Goal: Transaction & Acquisition: Purchase product/service

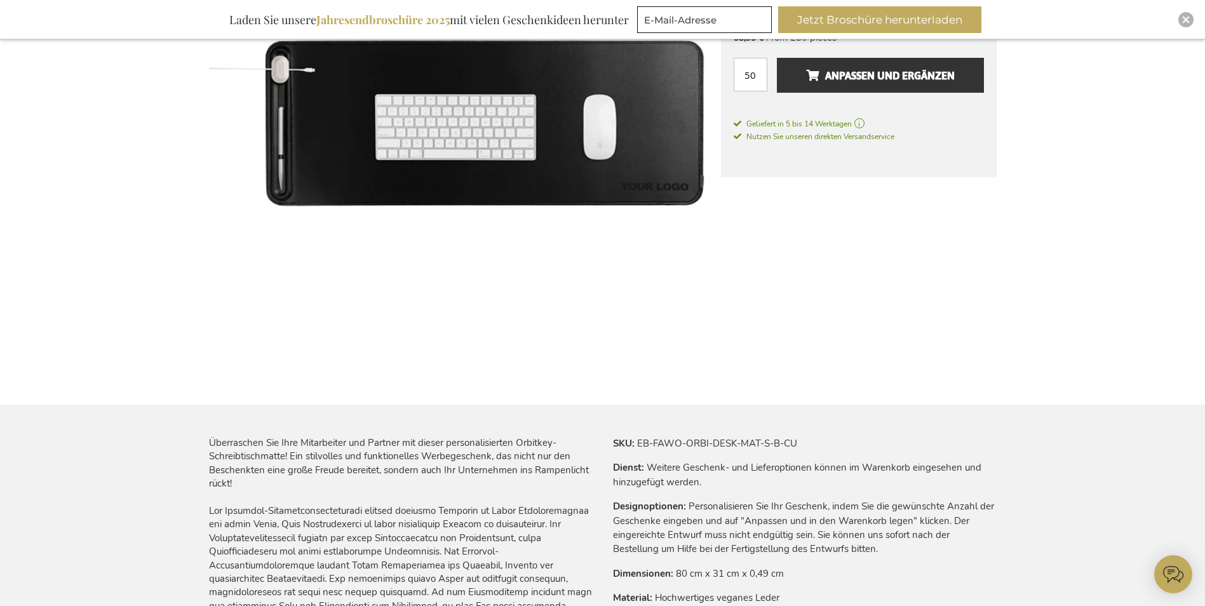
scroll to position [381, 0]
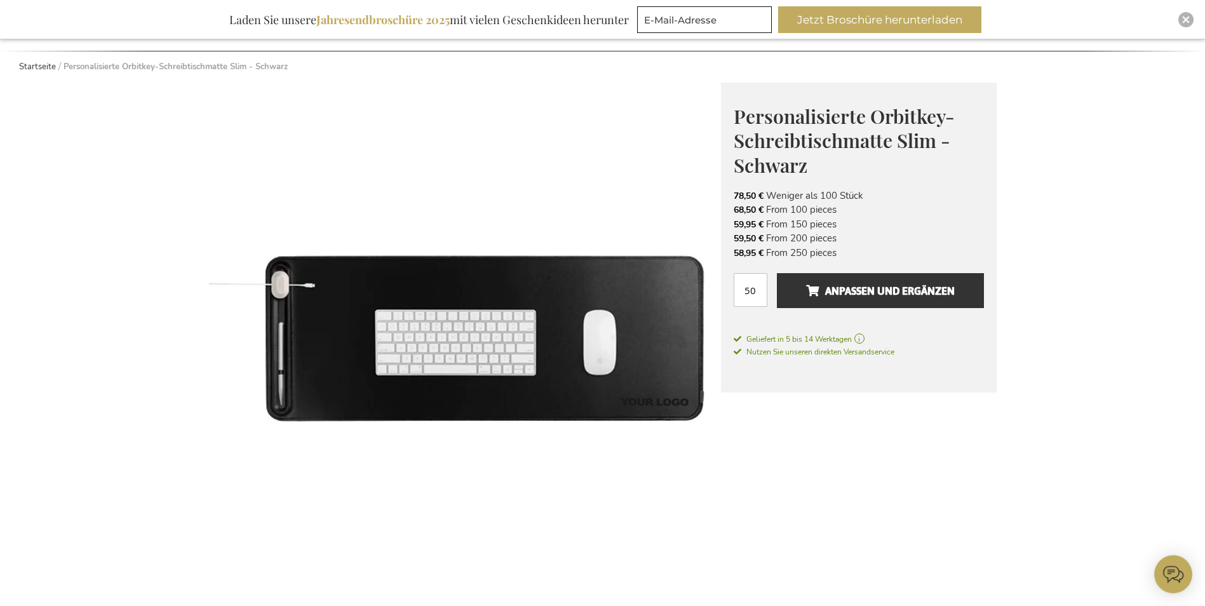
click at [538, 295] on img at bounding box center [465, 339] width 512 height 512
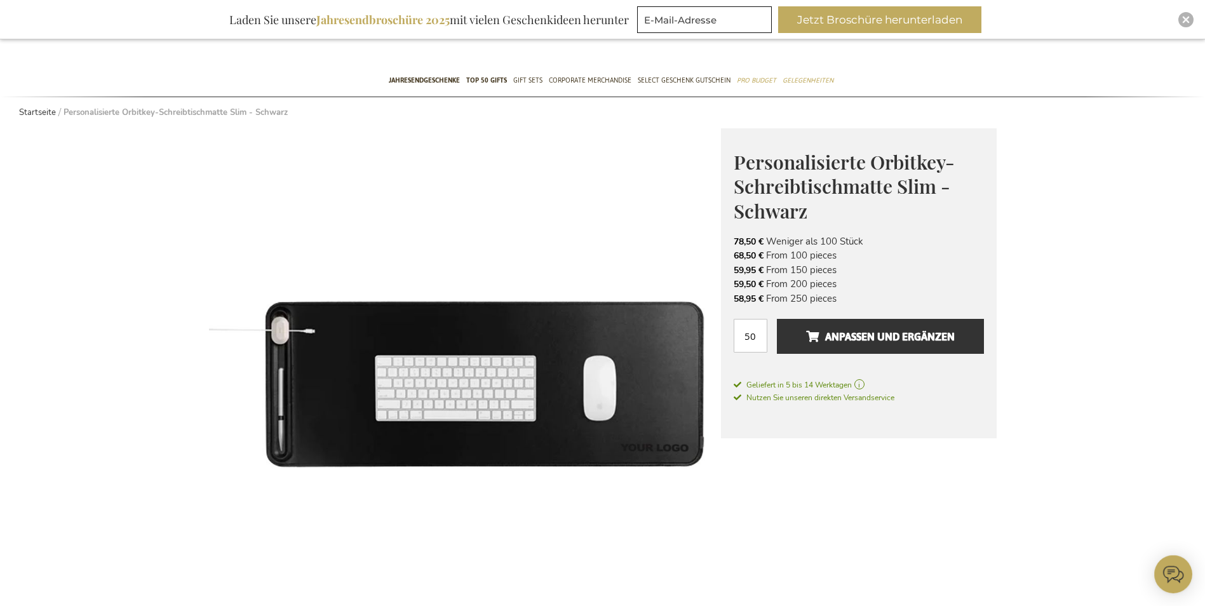
scroll to position [64, 0]
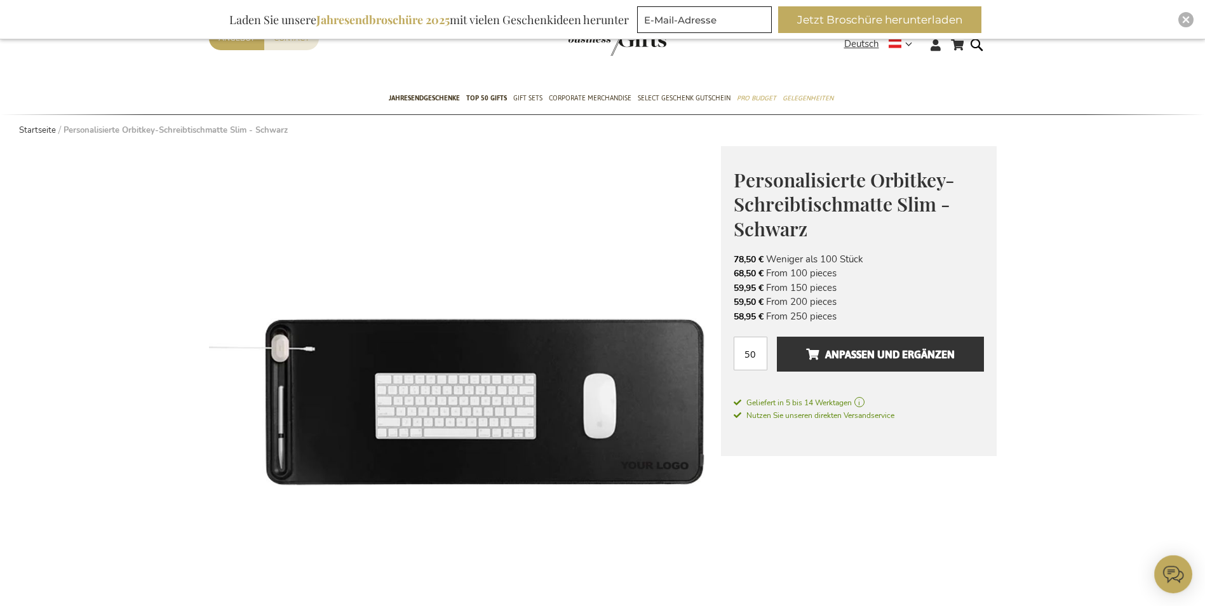
click at [734, 262] on span "78,50 €" at bounding box center [749, 260] width 30 height 12
drag, startPoint x: 734, startPoint y: 258, endPoint x: 761, endPoint y: 259, distance: 26.7
click at [761, 259] on span "78,50 €" at bounding box center [749, 260] width 30 height 12
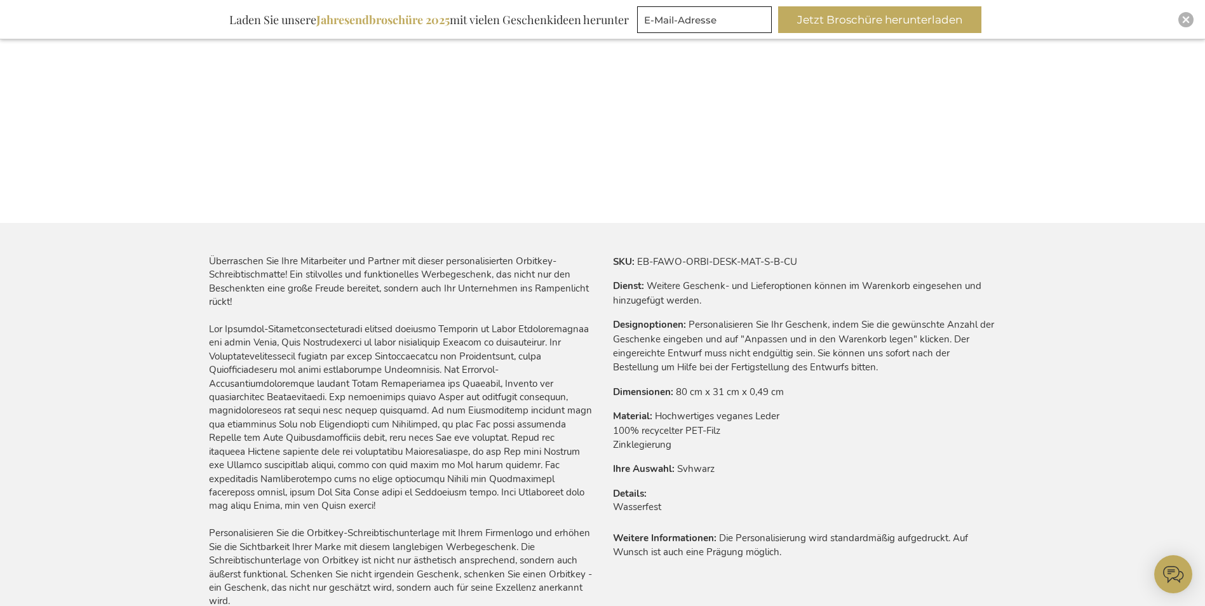
scroll to position [191, 0]
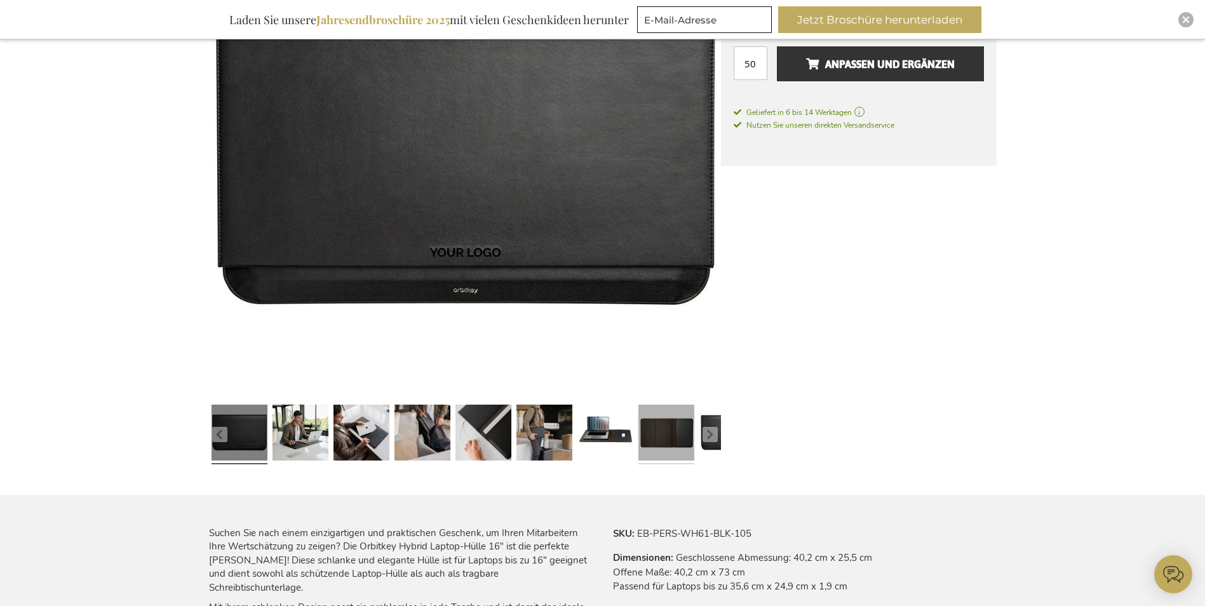
scroll to position [318, 0]
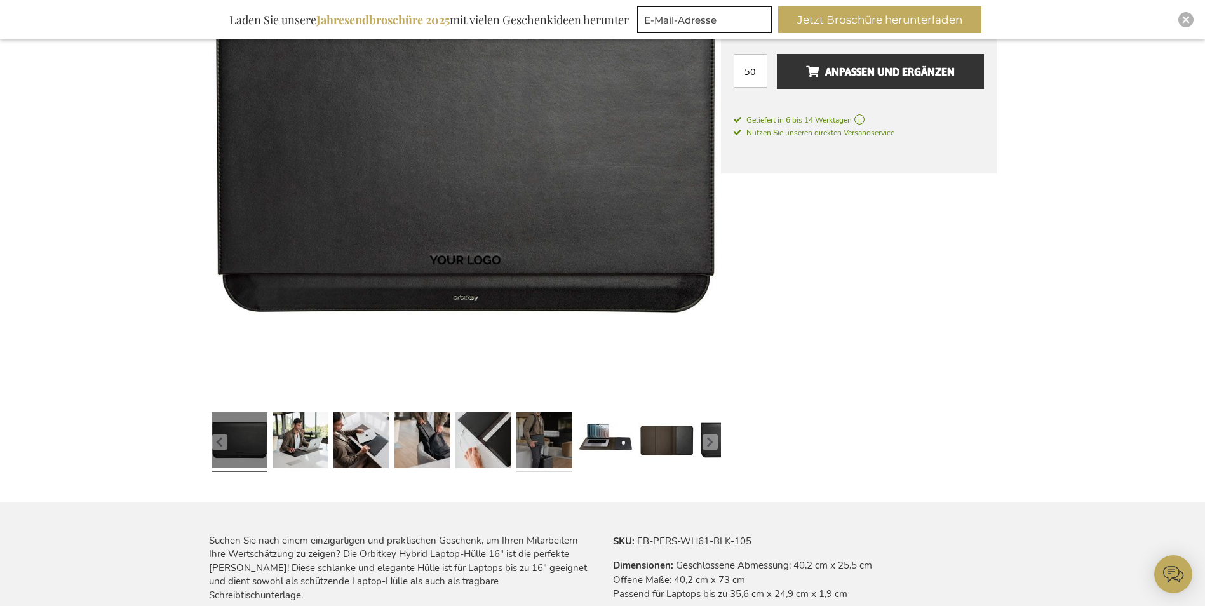
click at [553, 453] on link at bounding box center [545, 442] width 56 height 70
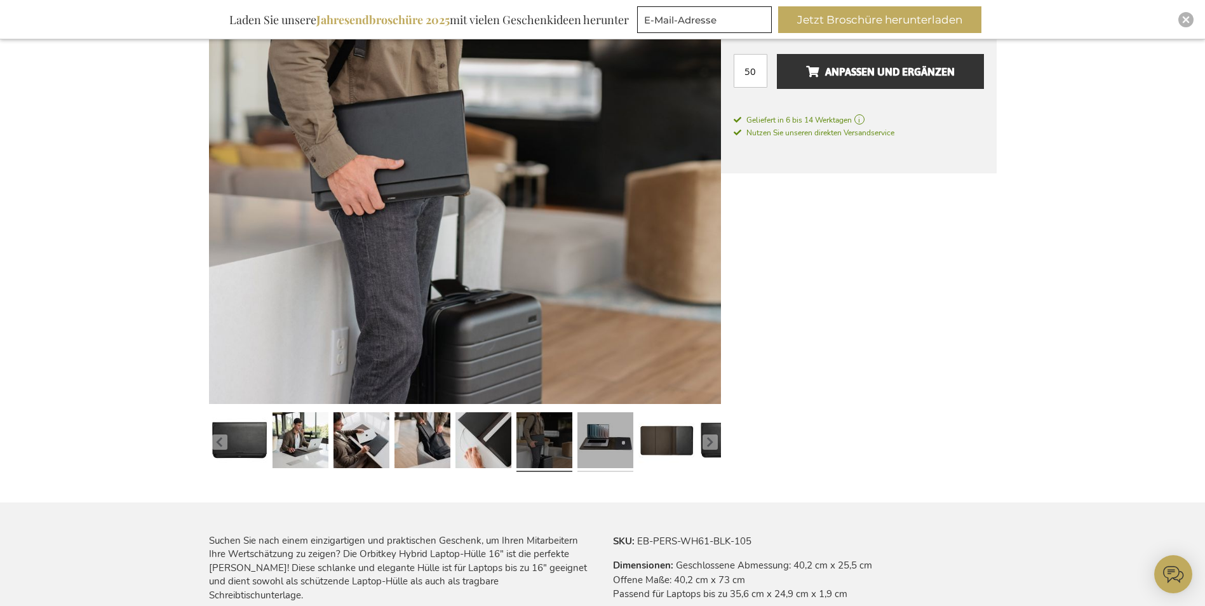
click at [611, 440] on link at bounding box center [606, 442] width 56 height 70
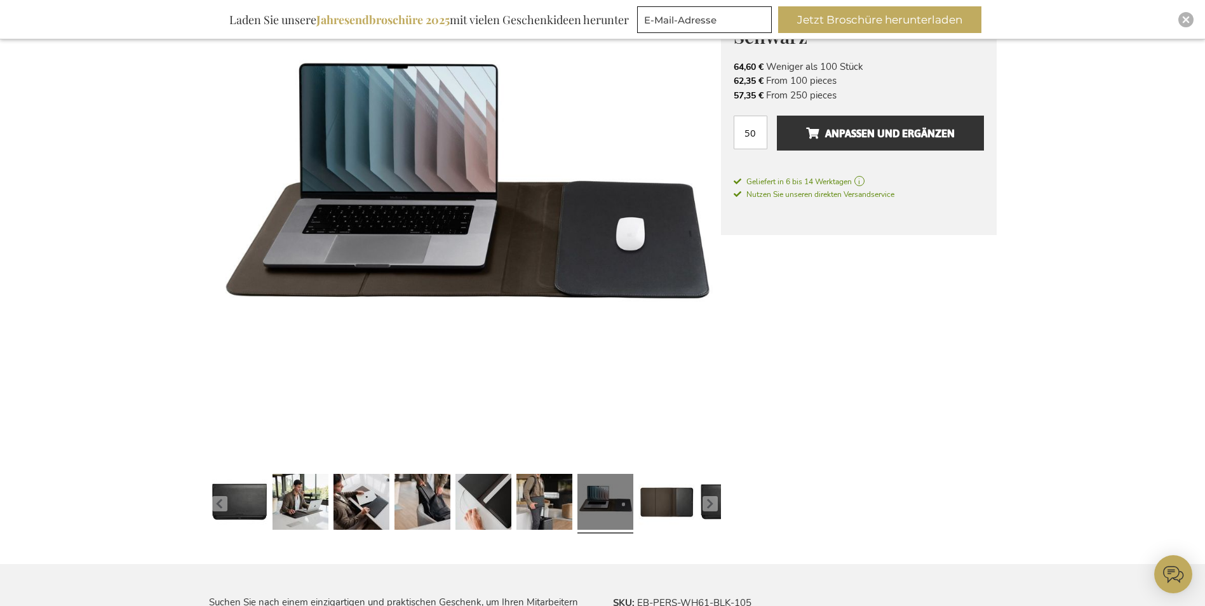
scroll to position [254, 0]
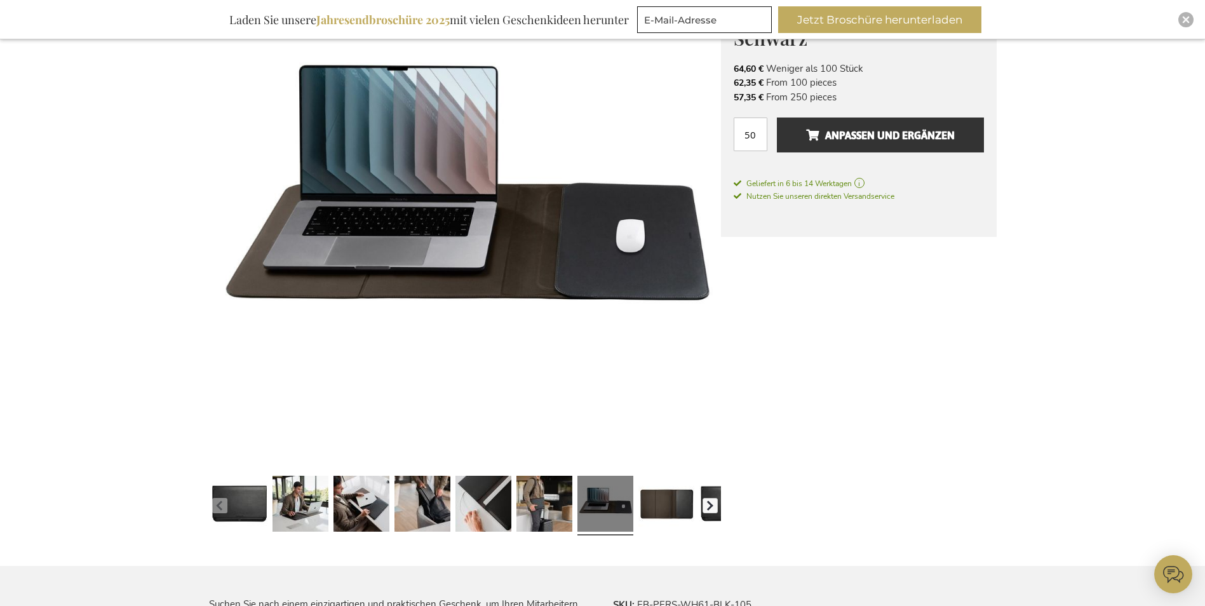
click at [705, 503] on button "button" at bounding box center [710, 505] width 15 height 15
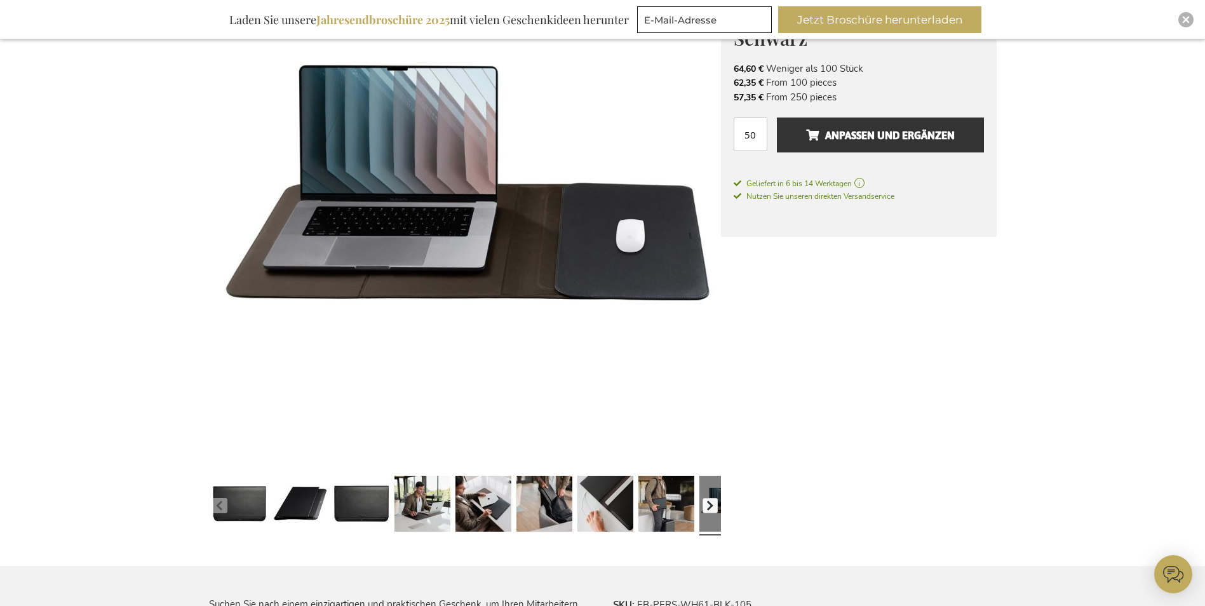
click at [705, 503] on button "button" at bounding box center [710, 505] width 15 height 15
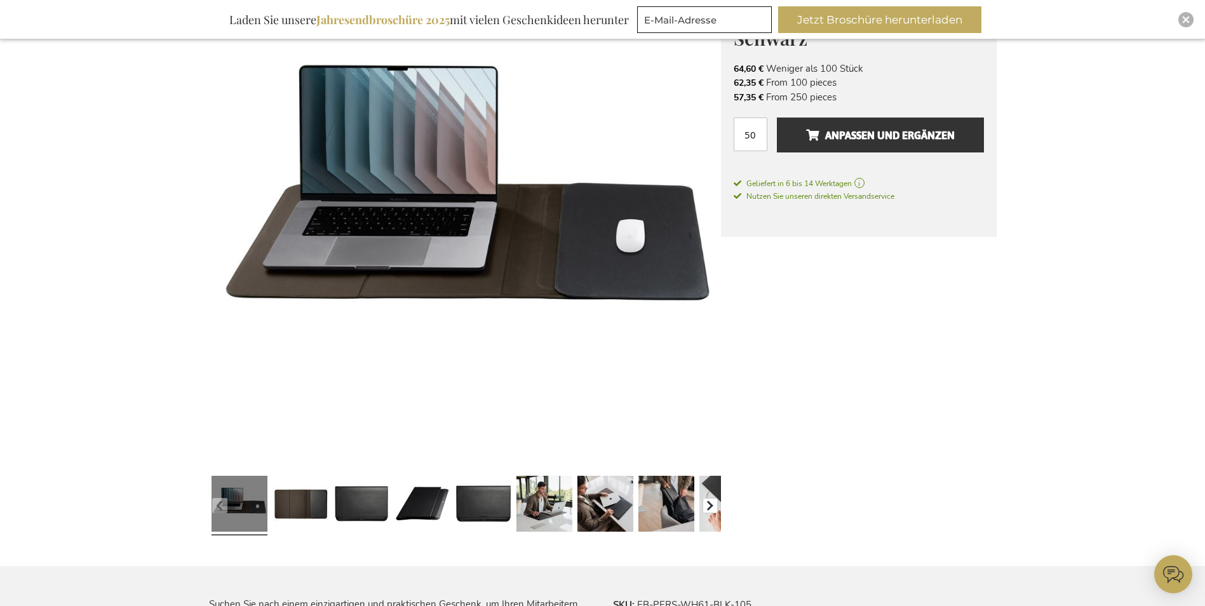
click at [705, 503] on button "button" at bounding box center [710, 505] width 15 height 15
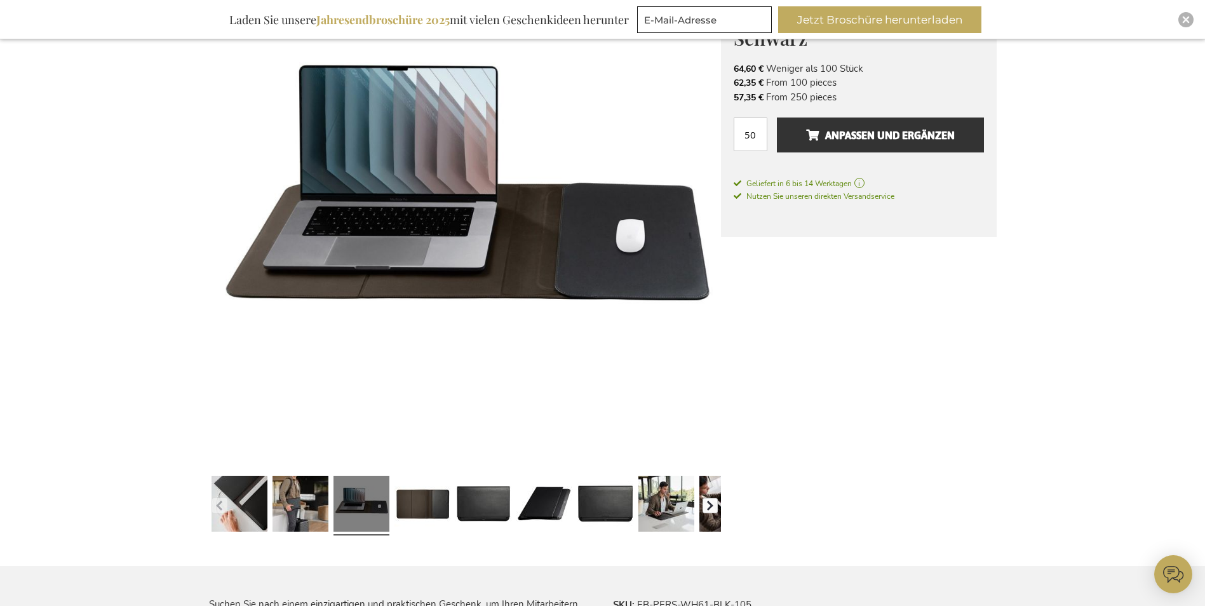
click at [705, 503] on button "button" at bounding box center [710, 505] width 15 height 15
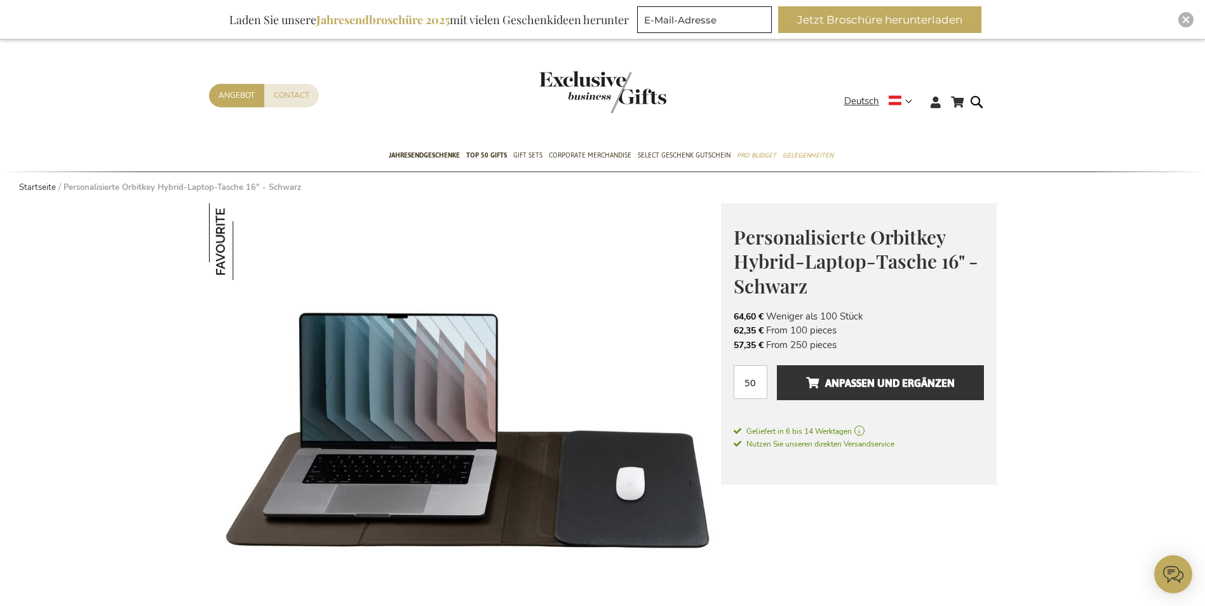
scroll to position [0, 0]
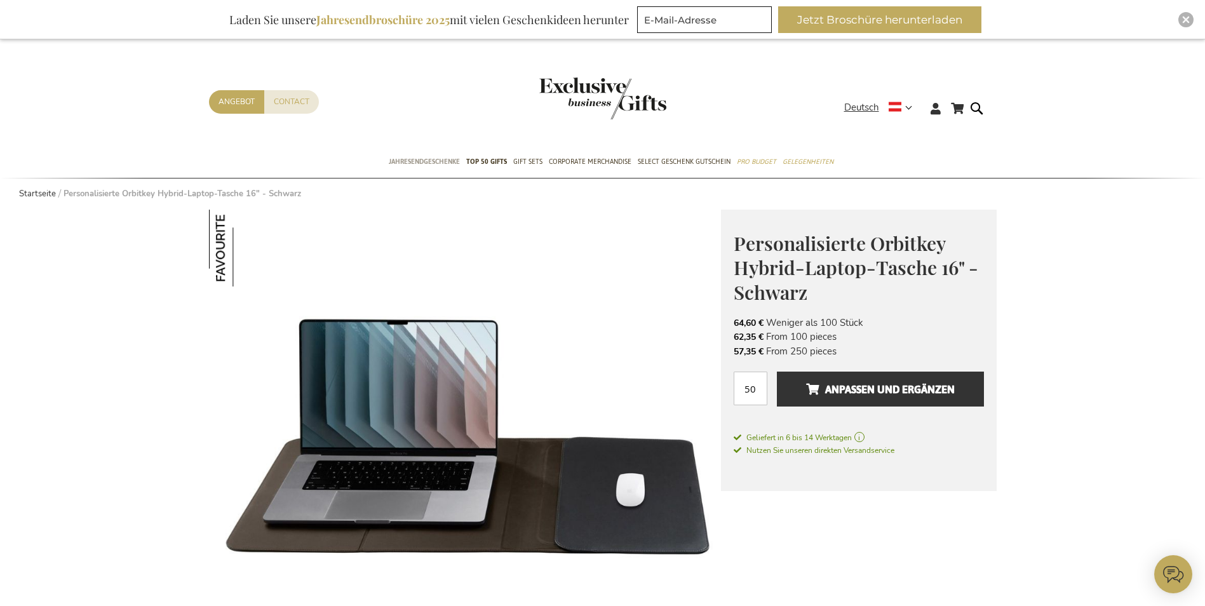
click at [438, 163] on span "Jahresendgeschenke" at bounding box center [424, 161] width 71 height 13
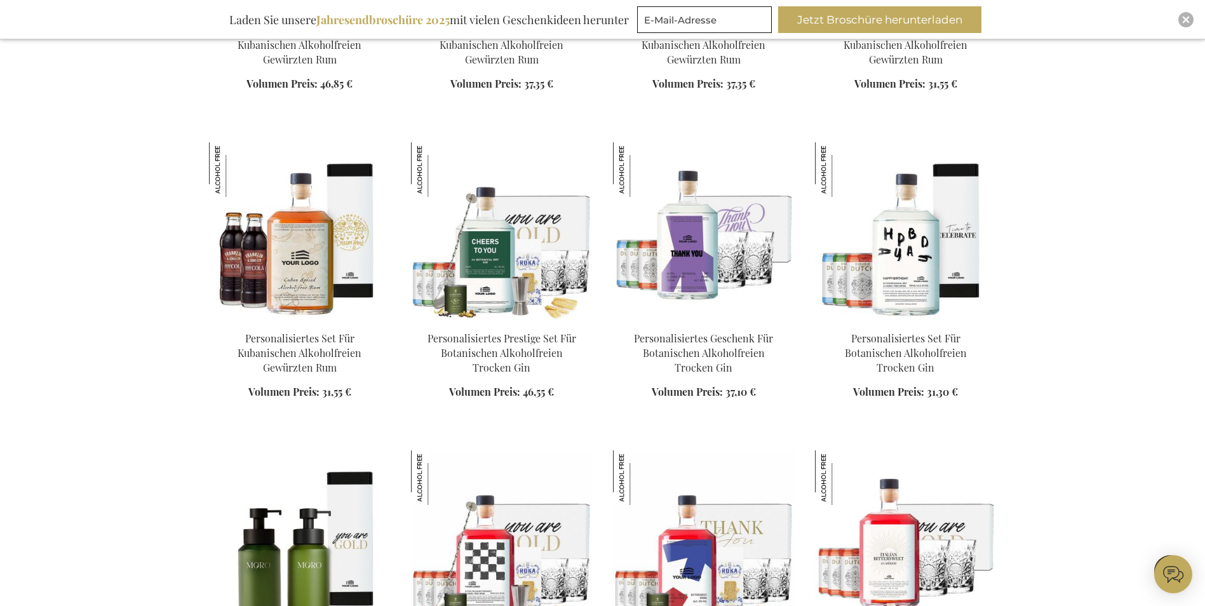
scroll to position [1144, 0]
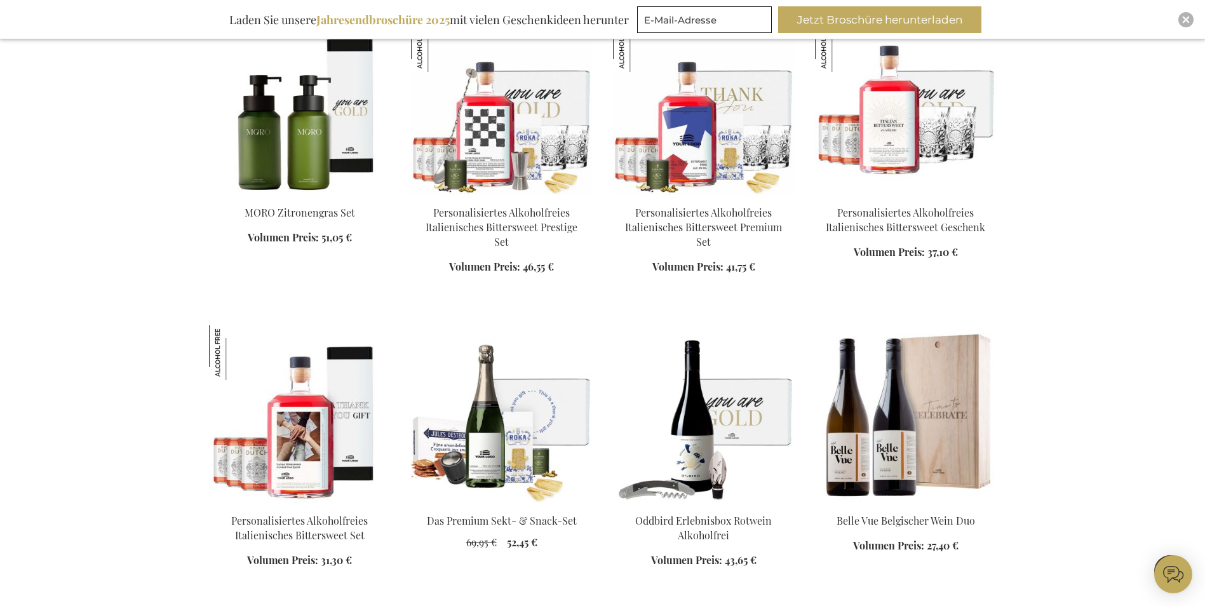
scroll to position [2160, 0]
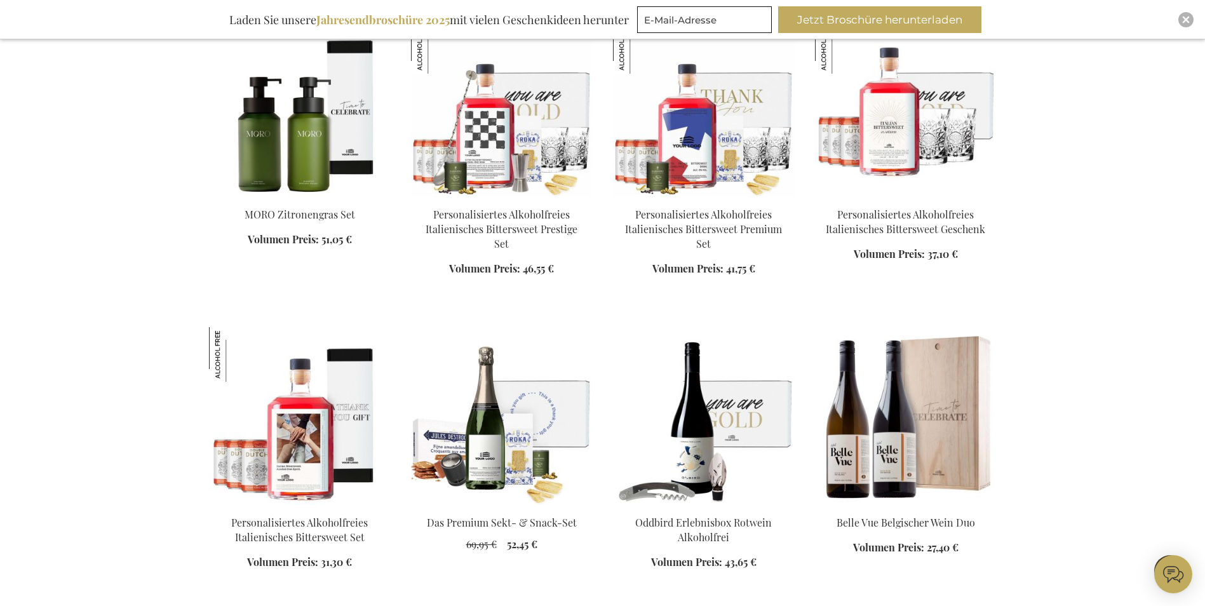
click at [322, 119] on img at bounding box center [300, 108] width 182 height 178
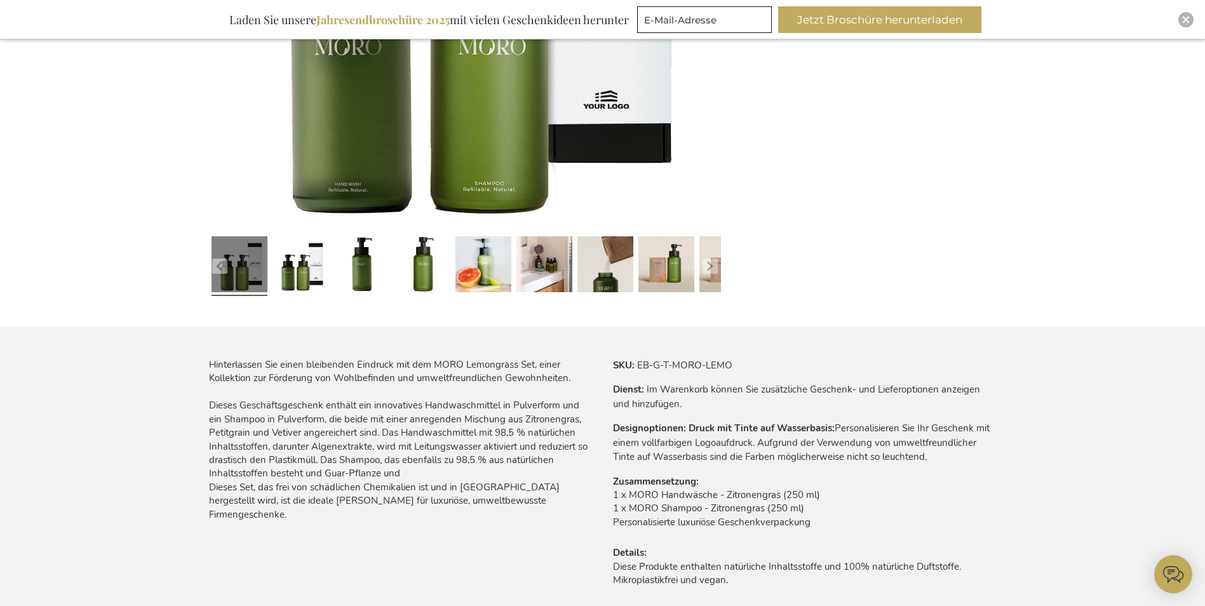
scroll to position [508, 0]
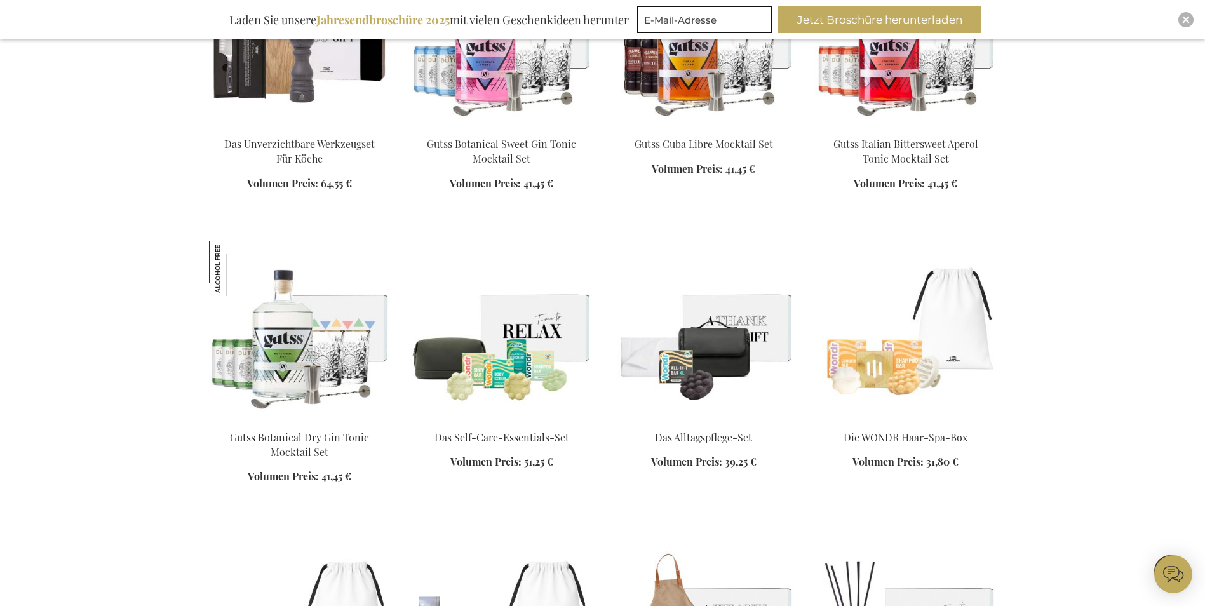
scroll to position [2686, 0]
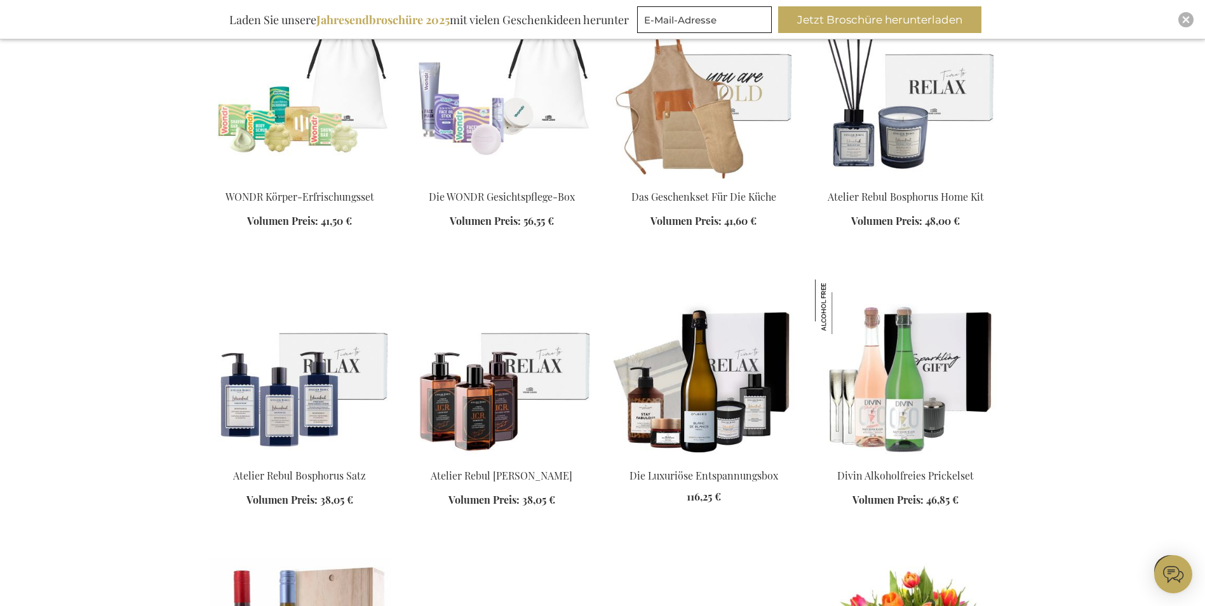
scroll to position [3194, 0]
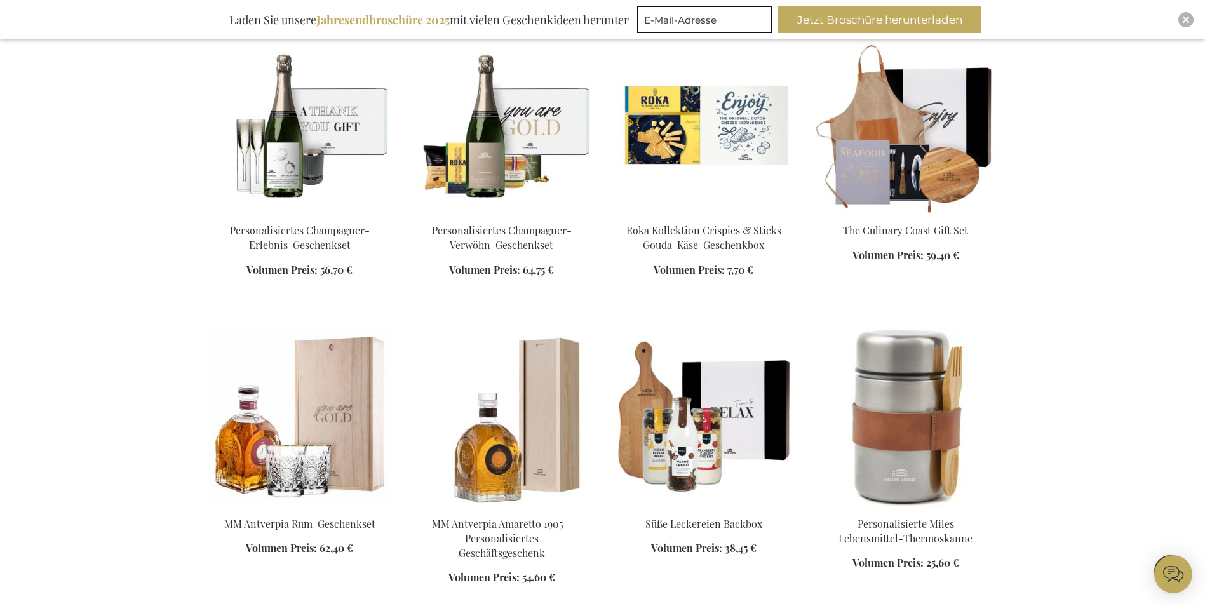
scroll to position [4211, 0]
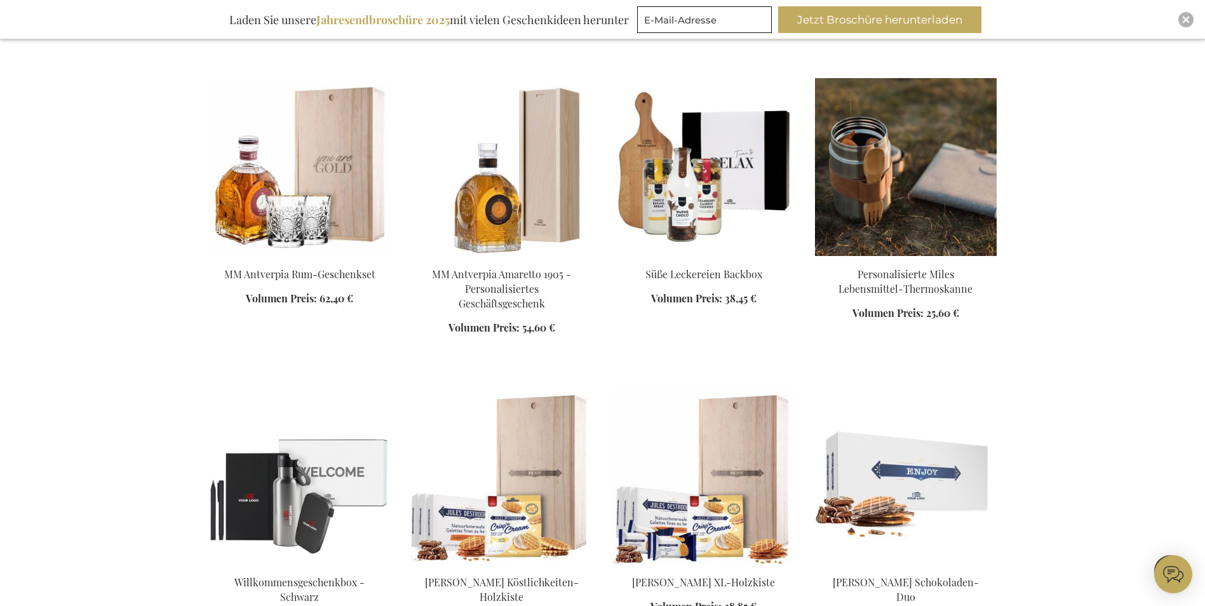
scroll to position [4592, 0]
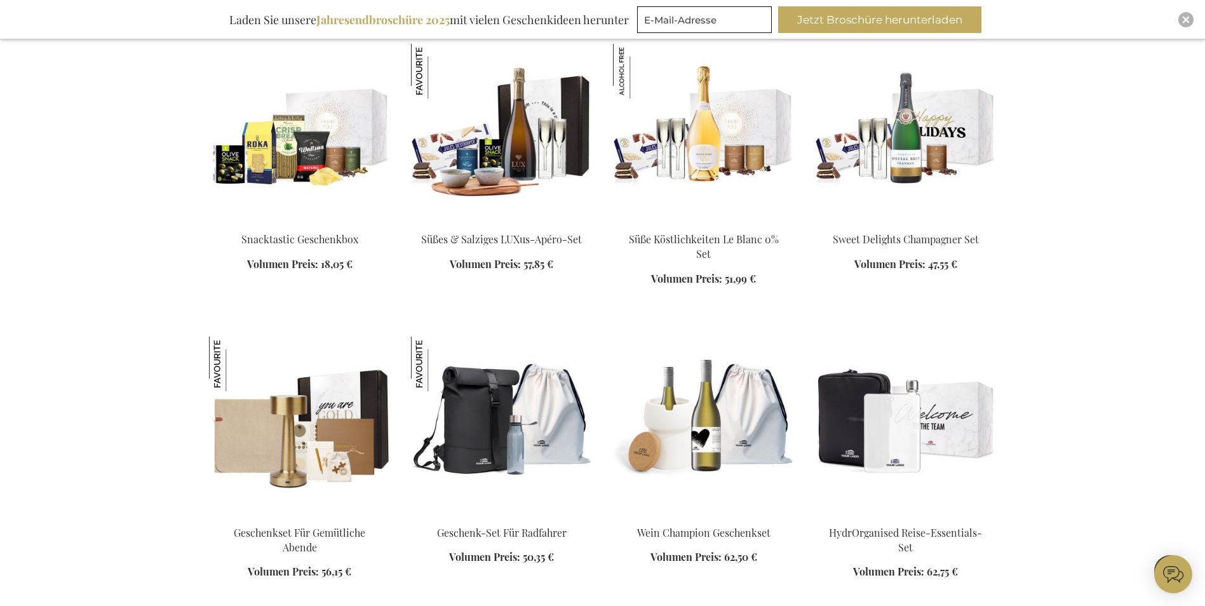
scroll to position [5990, 0]
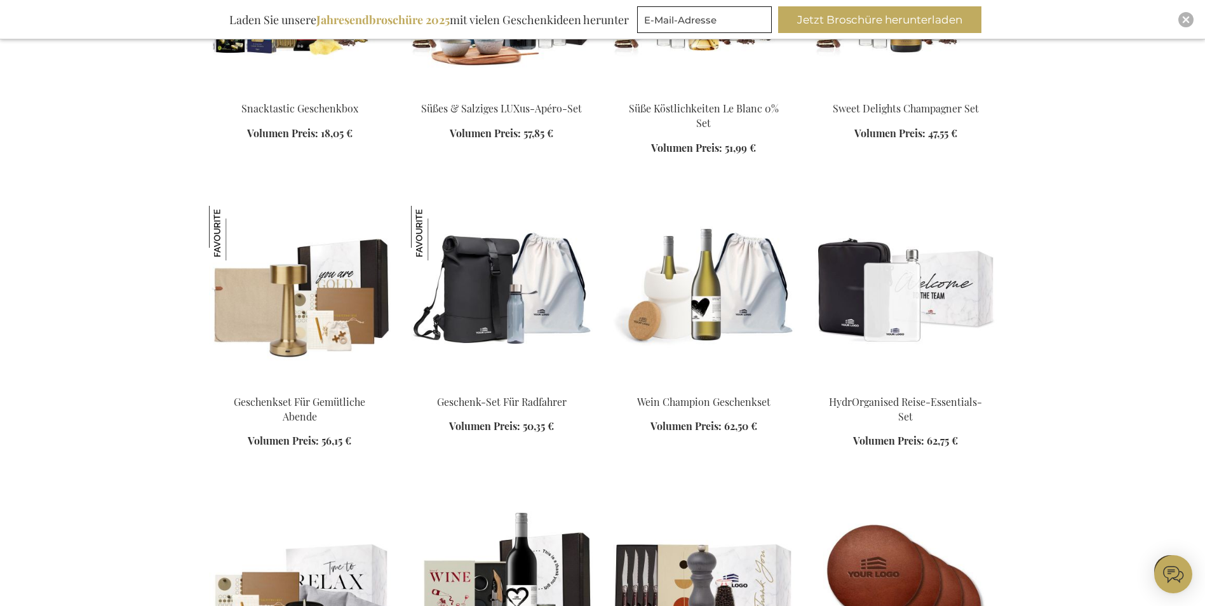
scroll to position [6117, 0]
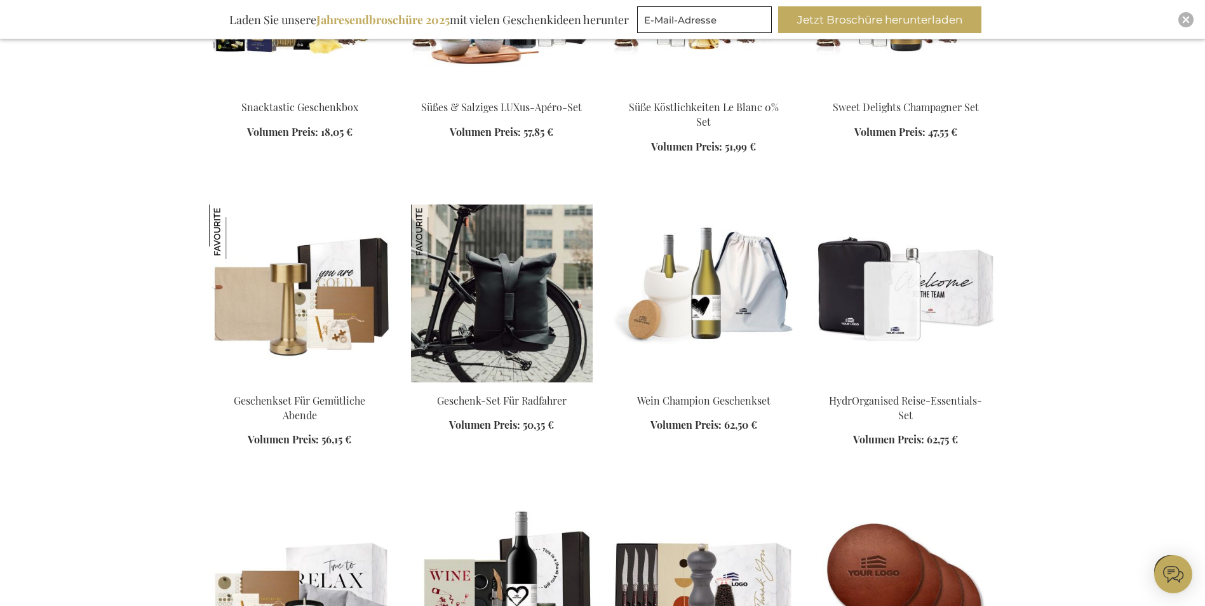
click at [547, 264] on img at bounding box center [502, 294] width 182 height 178
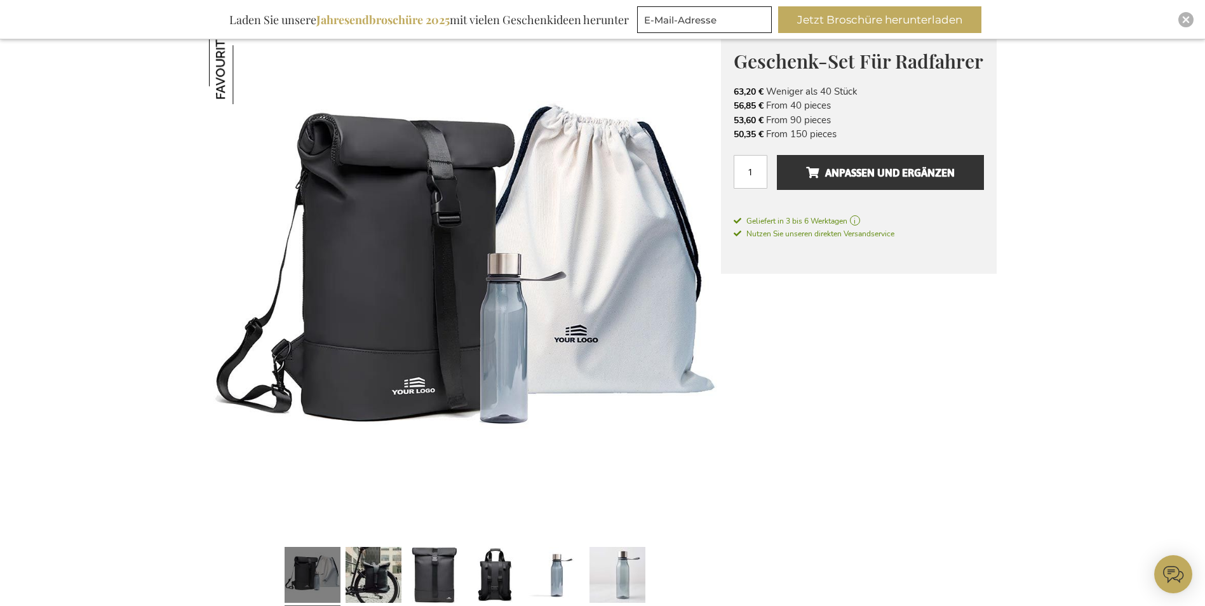
scroll to position [191, 0]
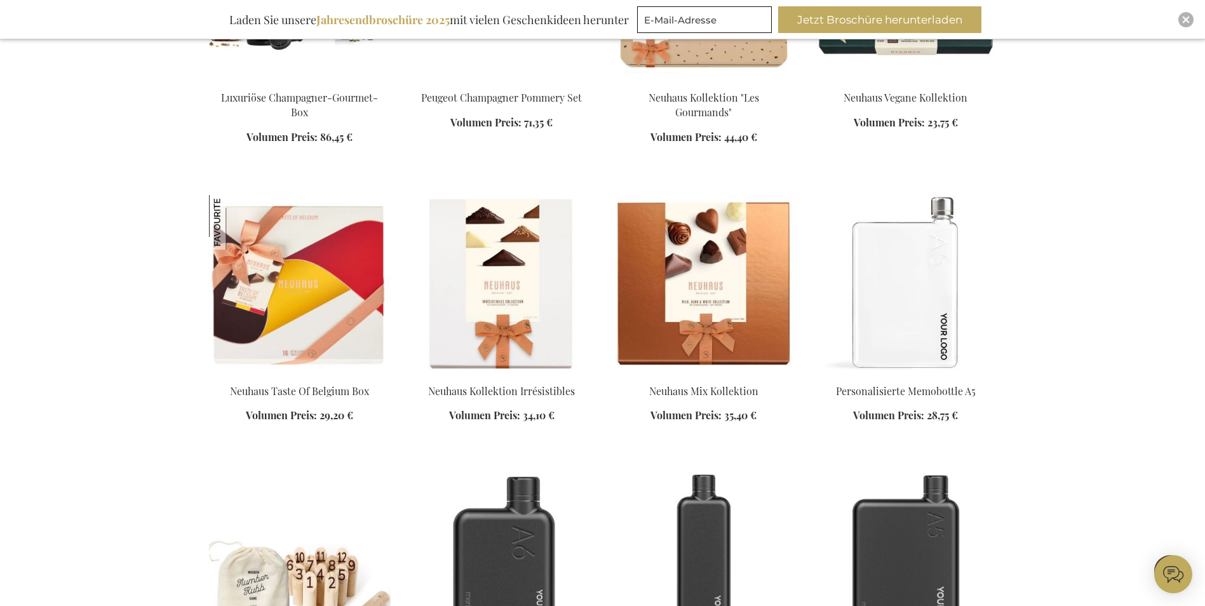
scroll to position [3113, 0]
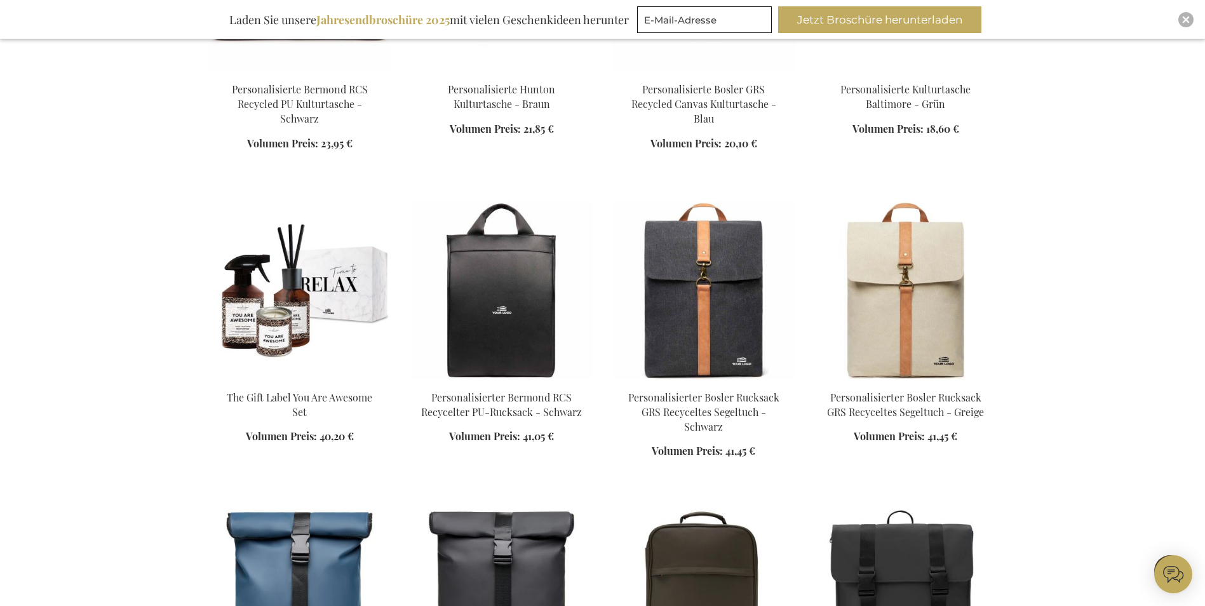
scroll to position [4384, 0]
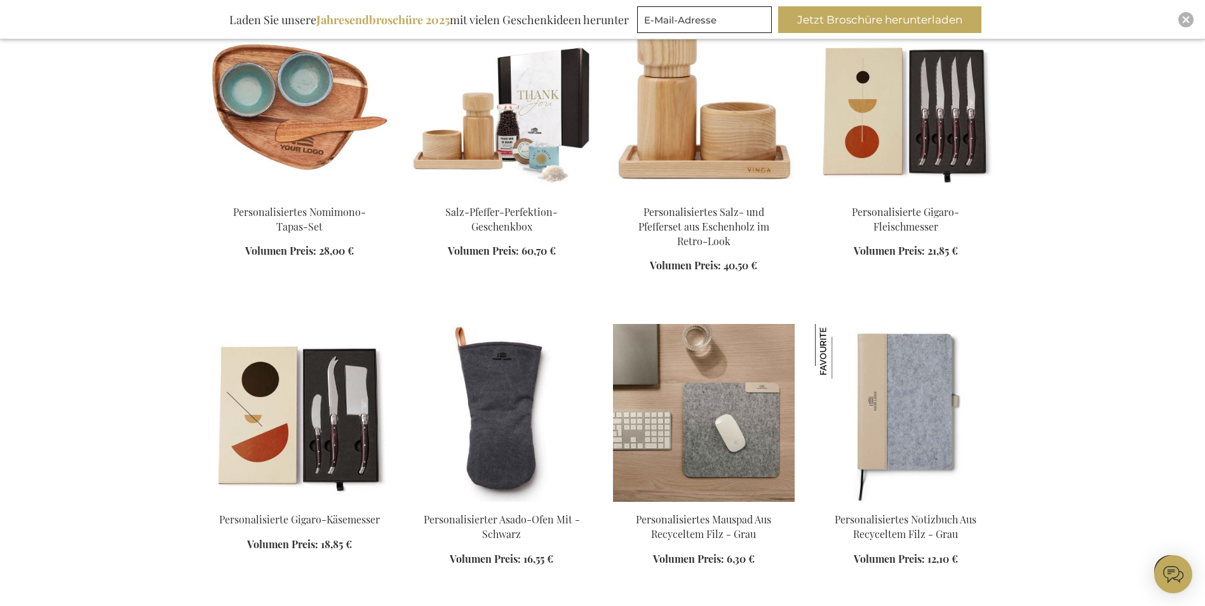
scroll to position [5210, 0]
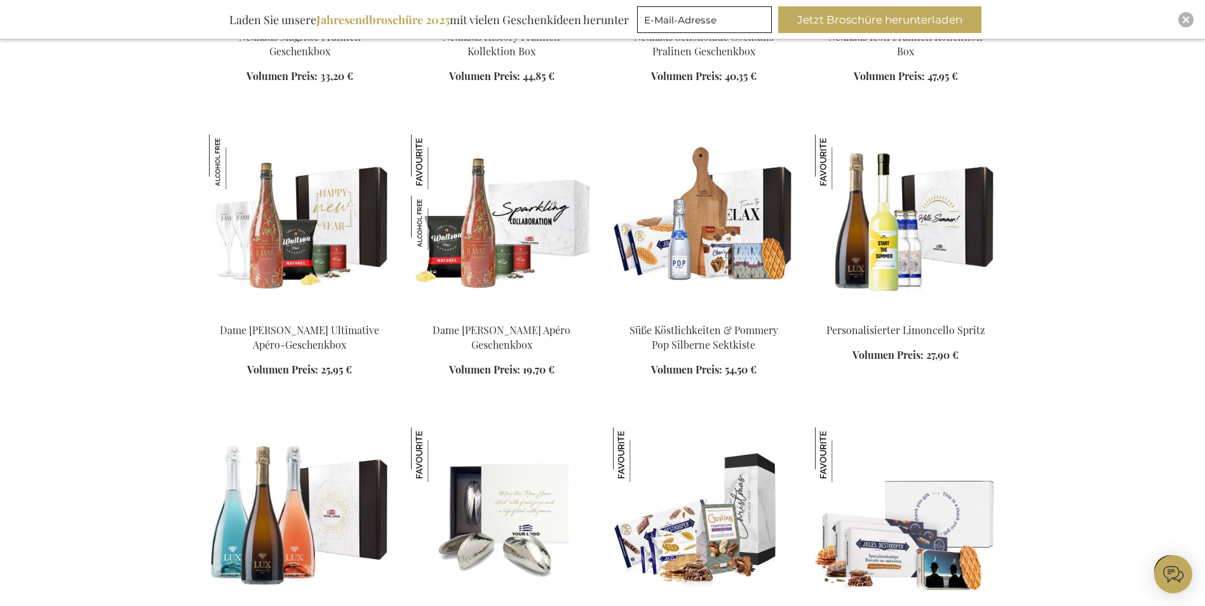
scroll to position [6036, 0]
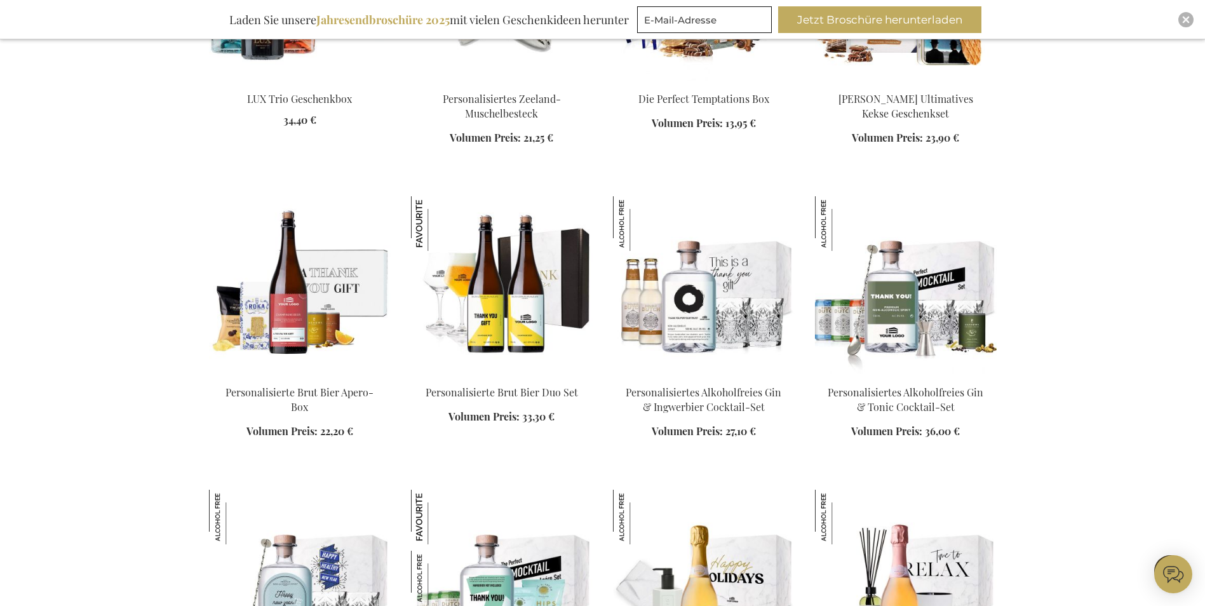
scroll to position [6608, 0]
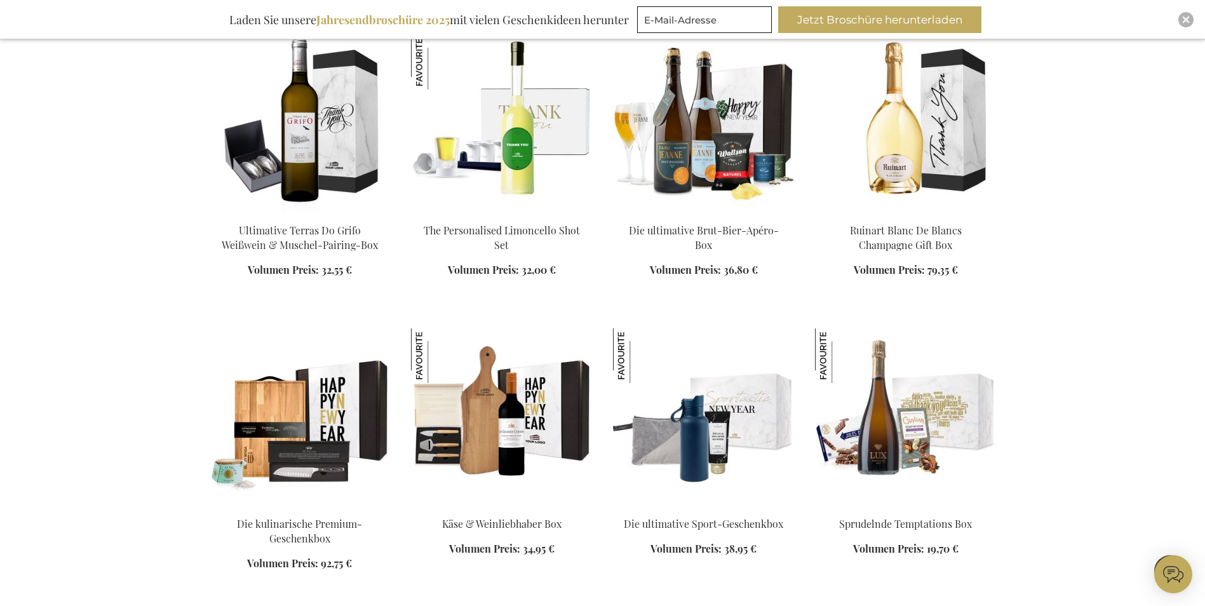
scroll to position [10992, 0]
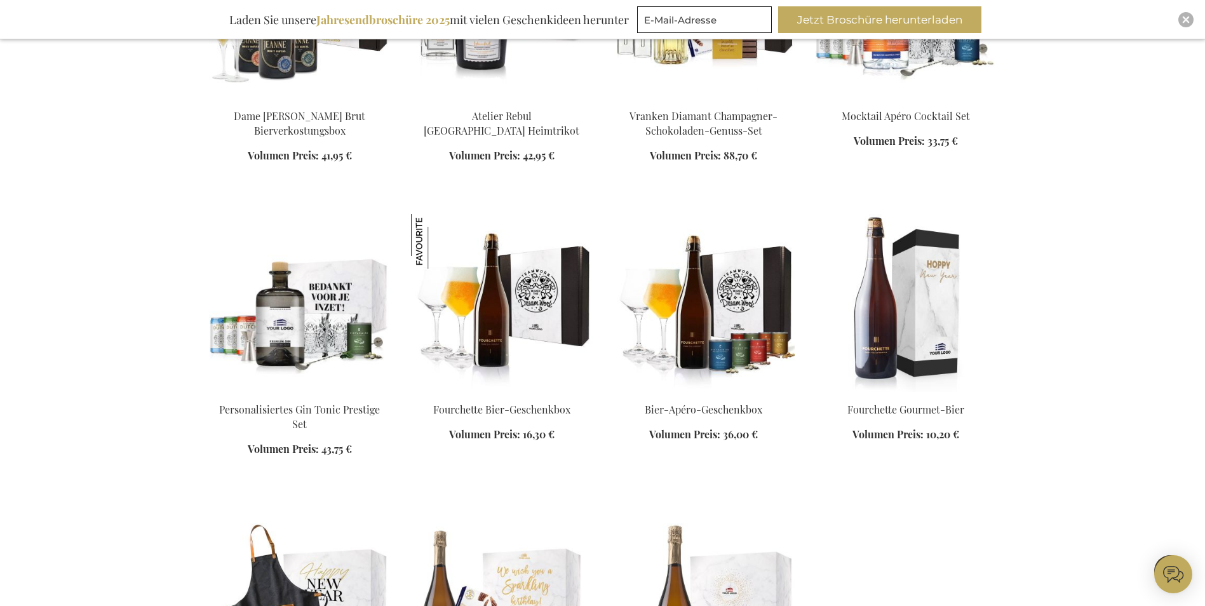
scroll to position [12962, 0]
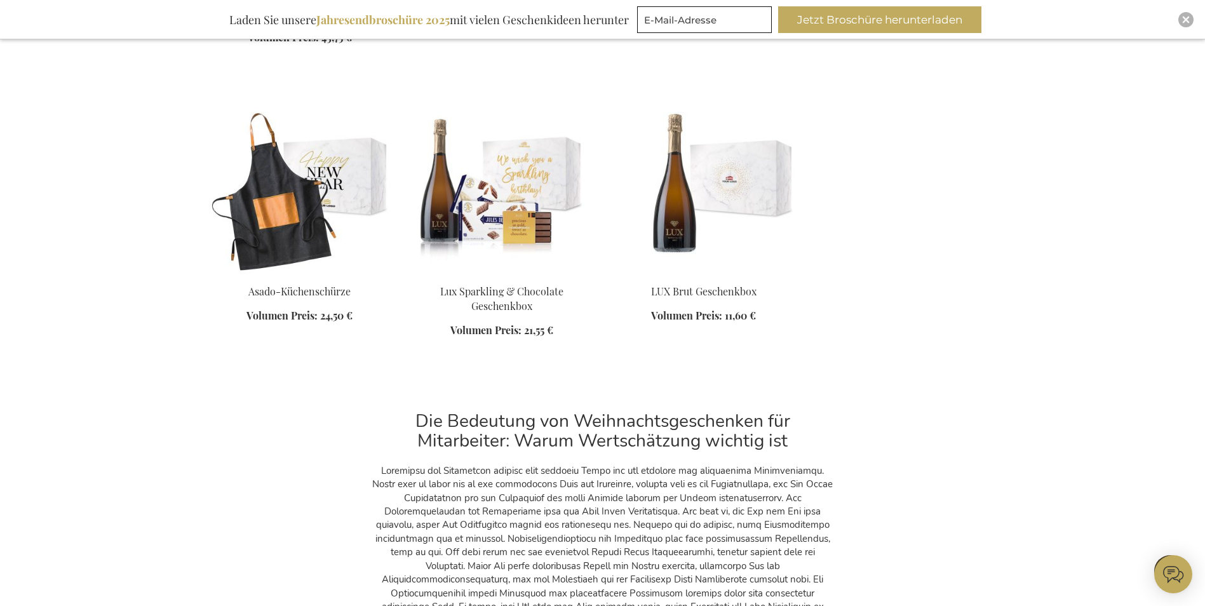
scroll to position [13343, 0]
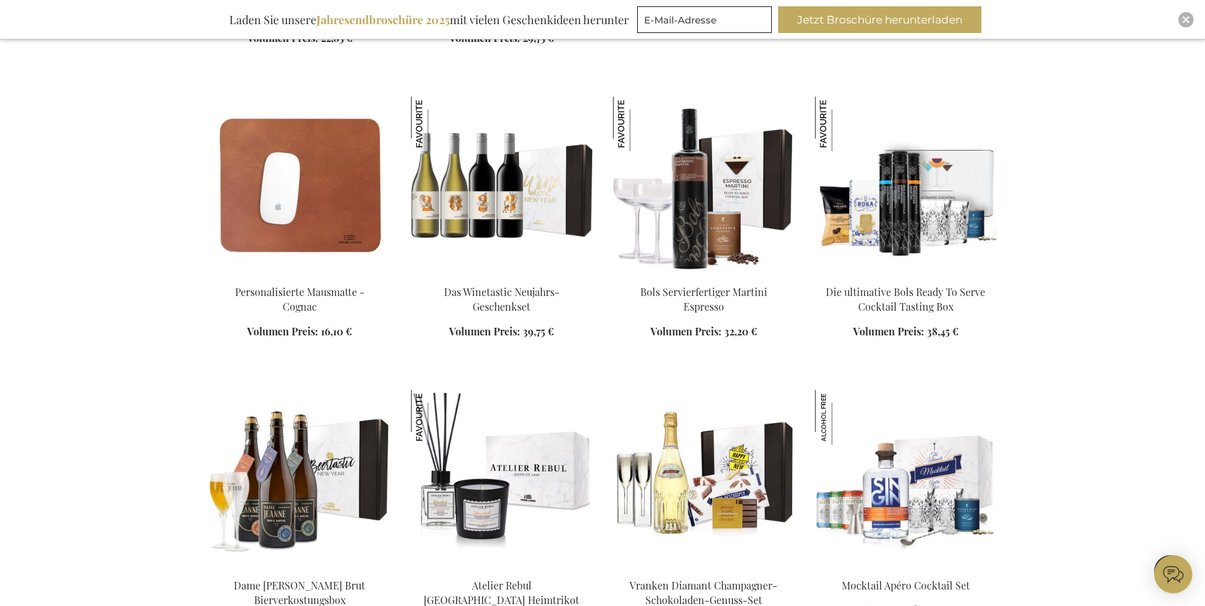
scroll to position [12327, 0]
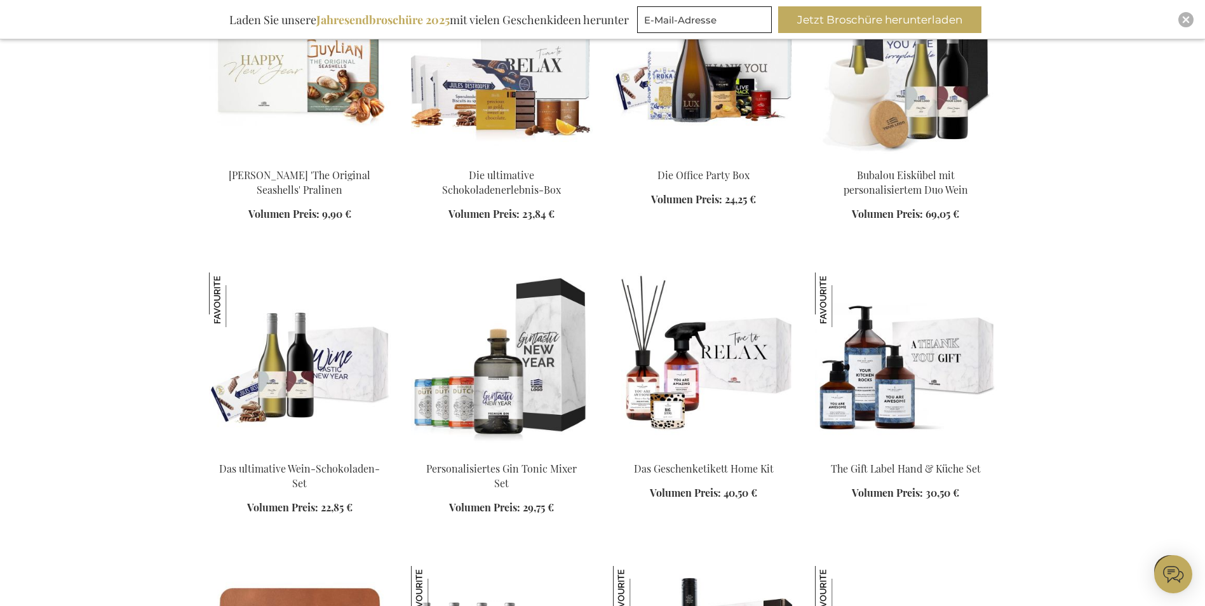
scroll to position [11818, 0]
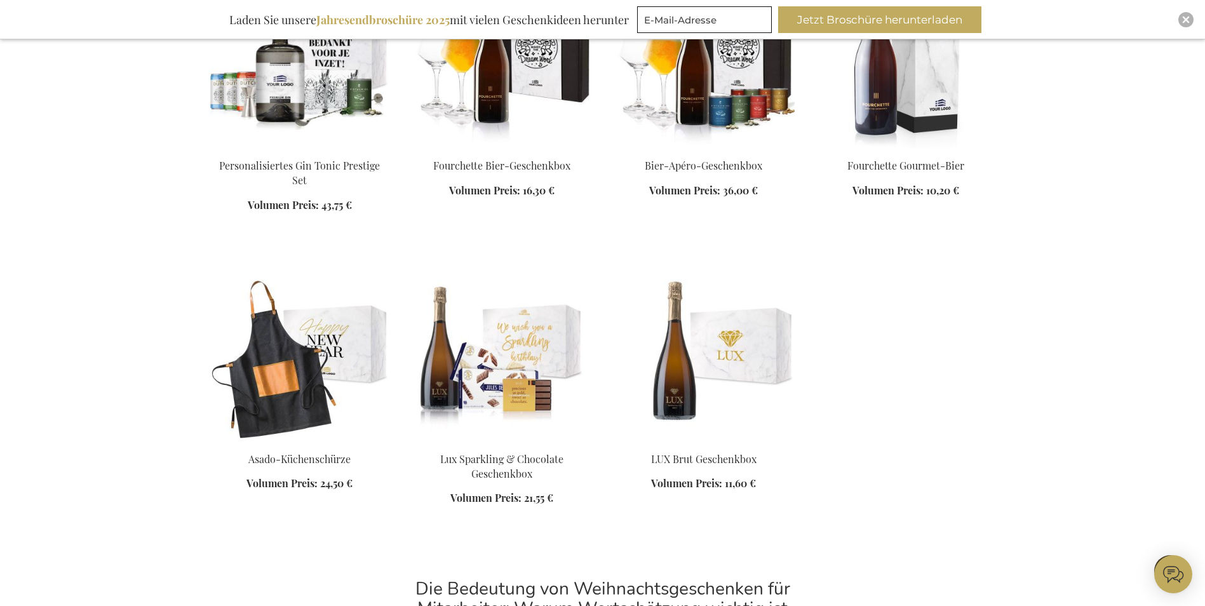
scroll to position [13407, 0]
